Goal: Find specific page/section: Find specific page/section

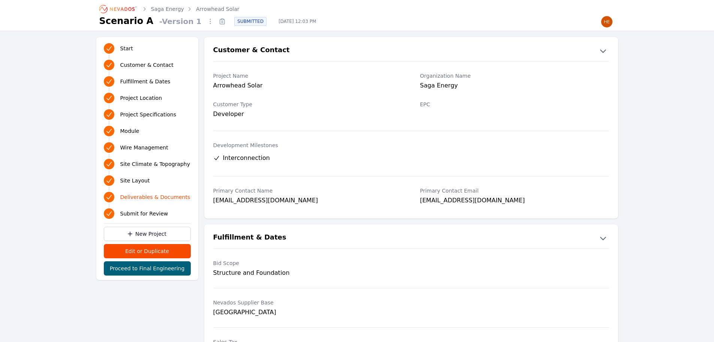
scroll to position [1402, 0]
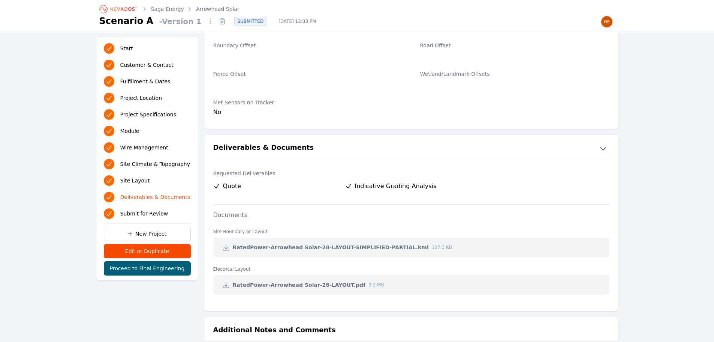
click at [120, 6] on icon "Breadcrumb" at bounding box center [118, 9] width 41 height 12
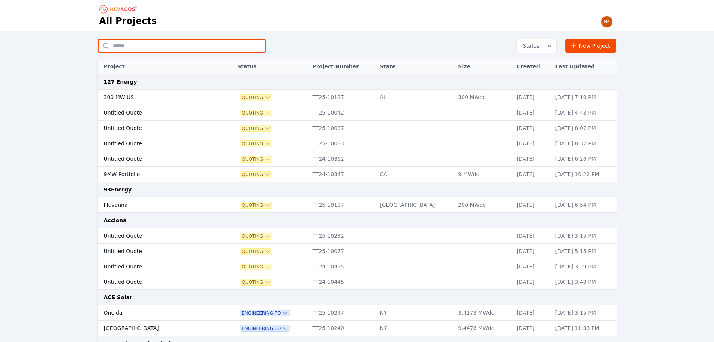
click at [173, 46] on input "text" at bounding box center [182, 45] width 168 height 13
type input "********"
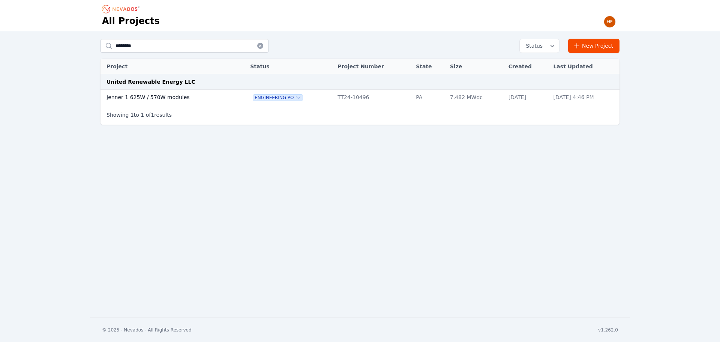
click at [159, 98] on td "Jenner 1 625W / 570W modules" at bounding box center [167, 97] width 135 height 15
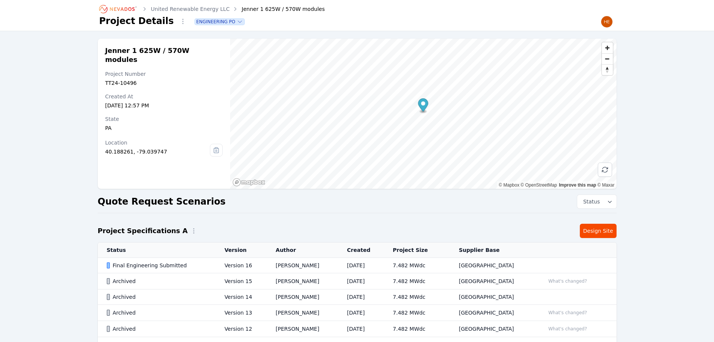
click at [143, 265] on div "Final Engineering Submitted" at bounding box center [159, 264] width 105 height 7
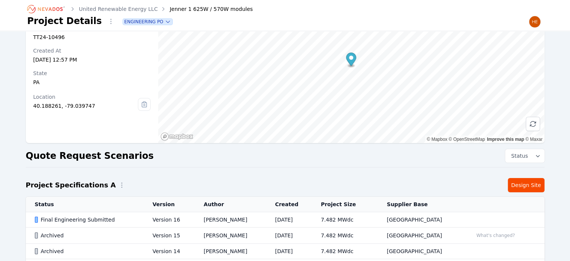
scroll to position [150, 0]
